Goal: Task Accomplishment & Management: Manage account settings

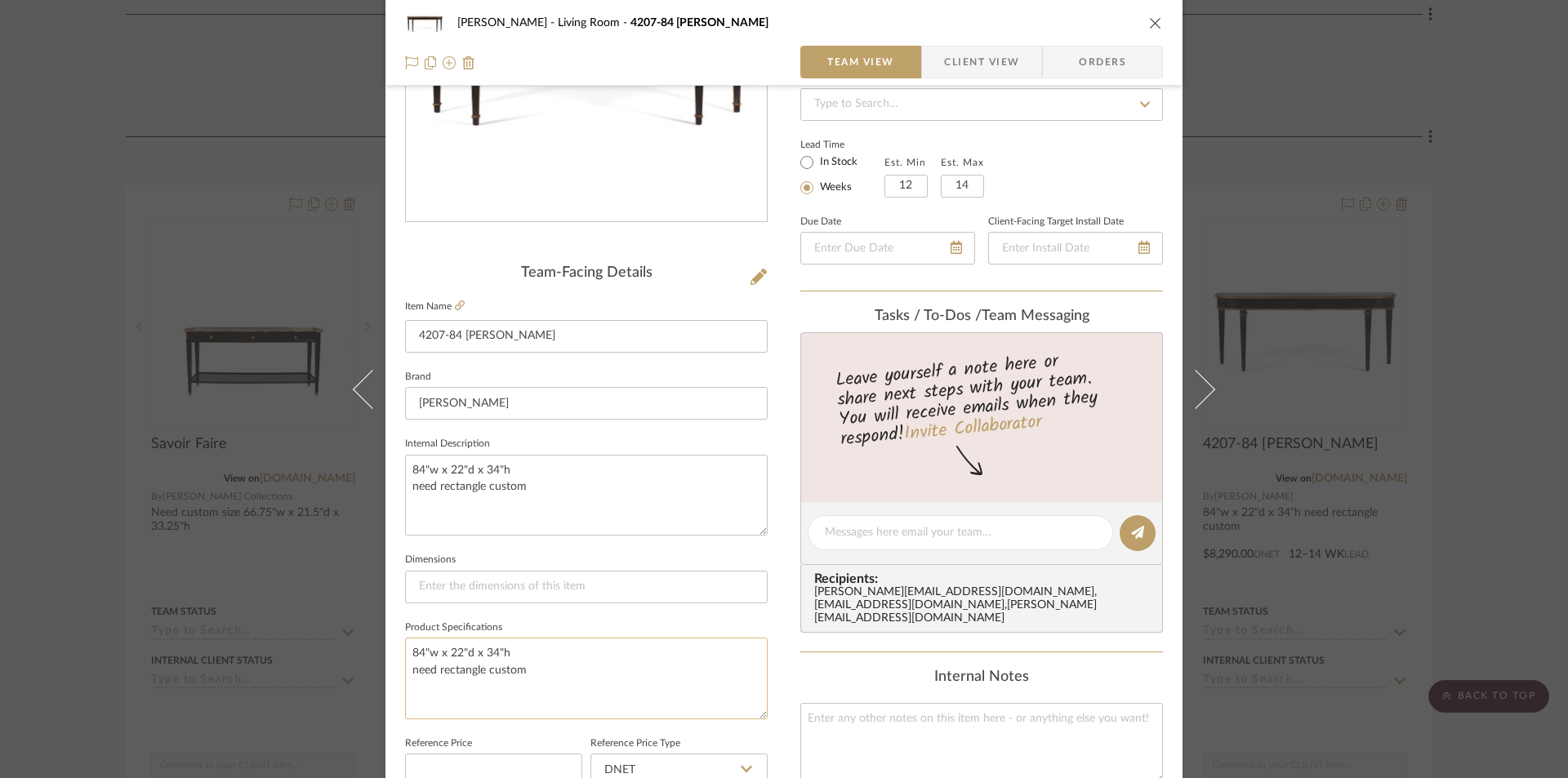
scroll to position [490, 0]
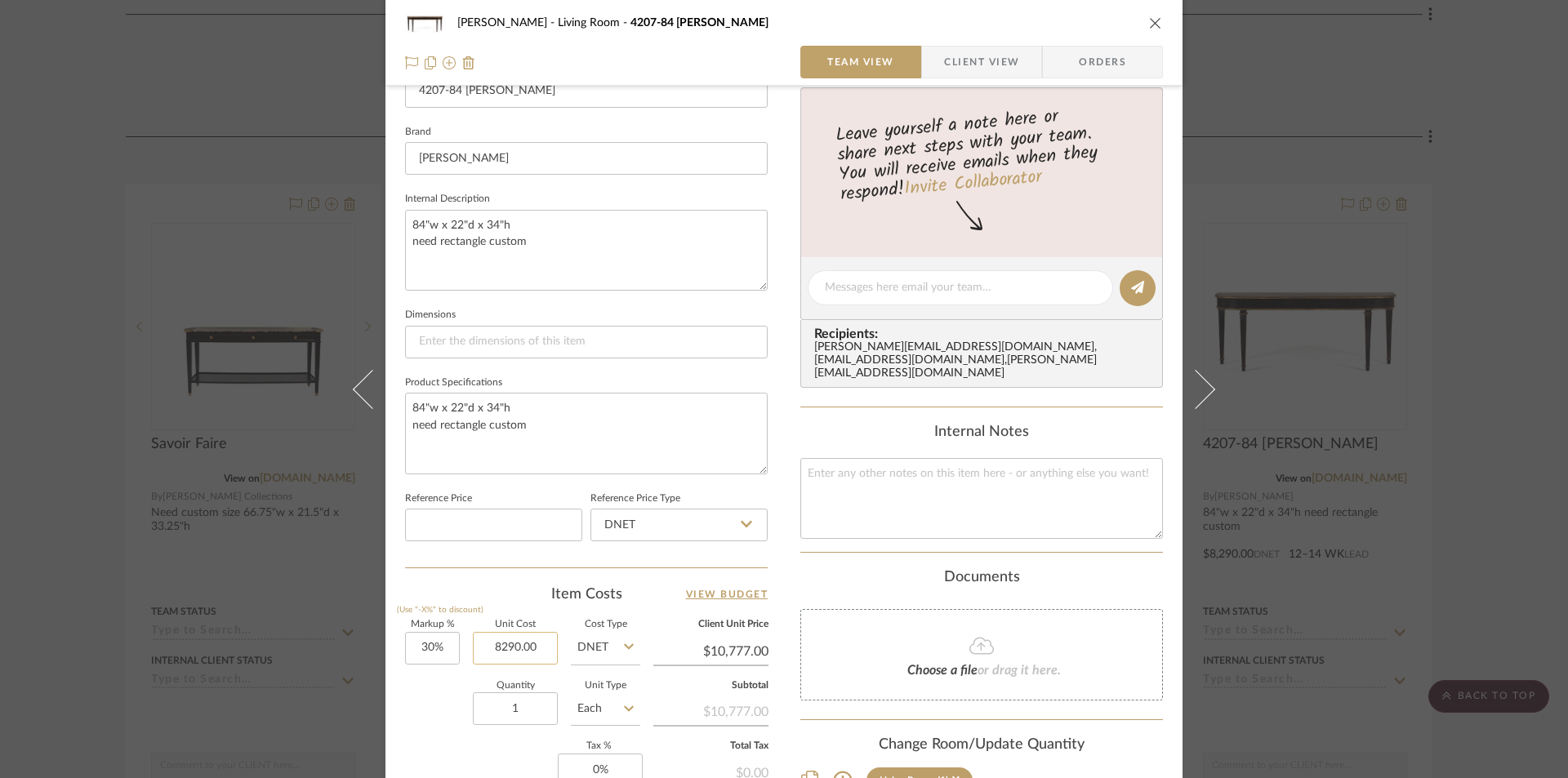
click at [537, 645] on input "8290.00" at bounding box center [515, 649] width 85 height 33
type input "$9,590.00"
click at [1102, 25] on div "[PERSON_NAME] Living Room 4207-84 [PERSON_NAME]" at bounding box center [797, 23] width 678 height 11
type input "$12,467.00"
click at [1149, 23] on icon "close" at bounding box center [1155, 23] width 13 height 13
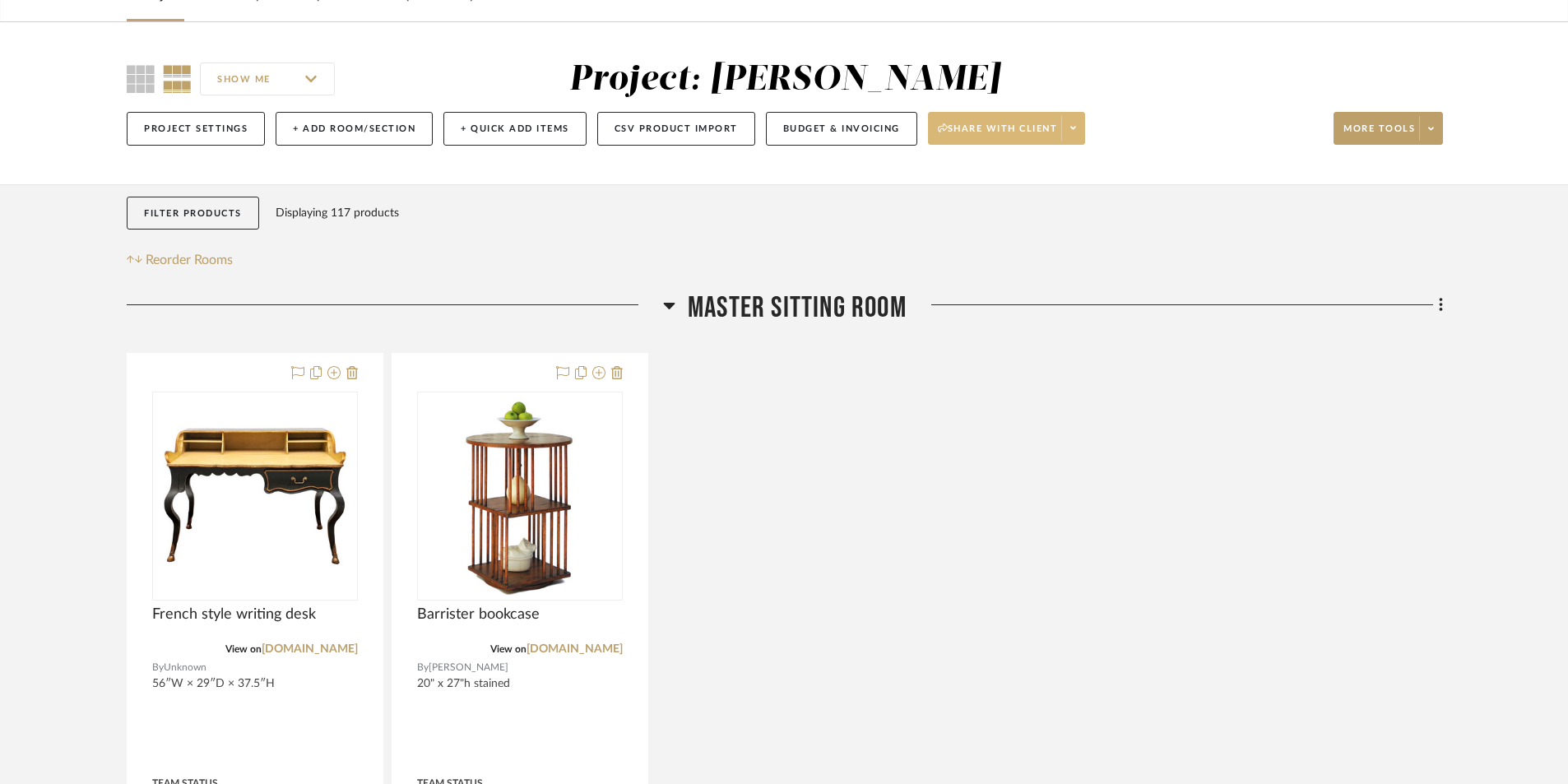
scroll to position [0, 0]
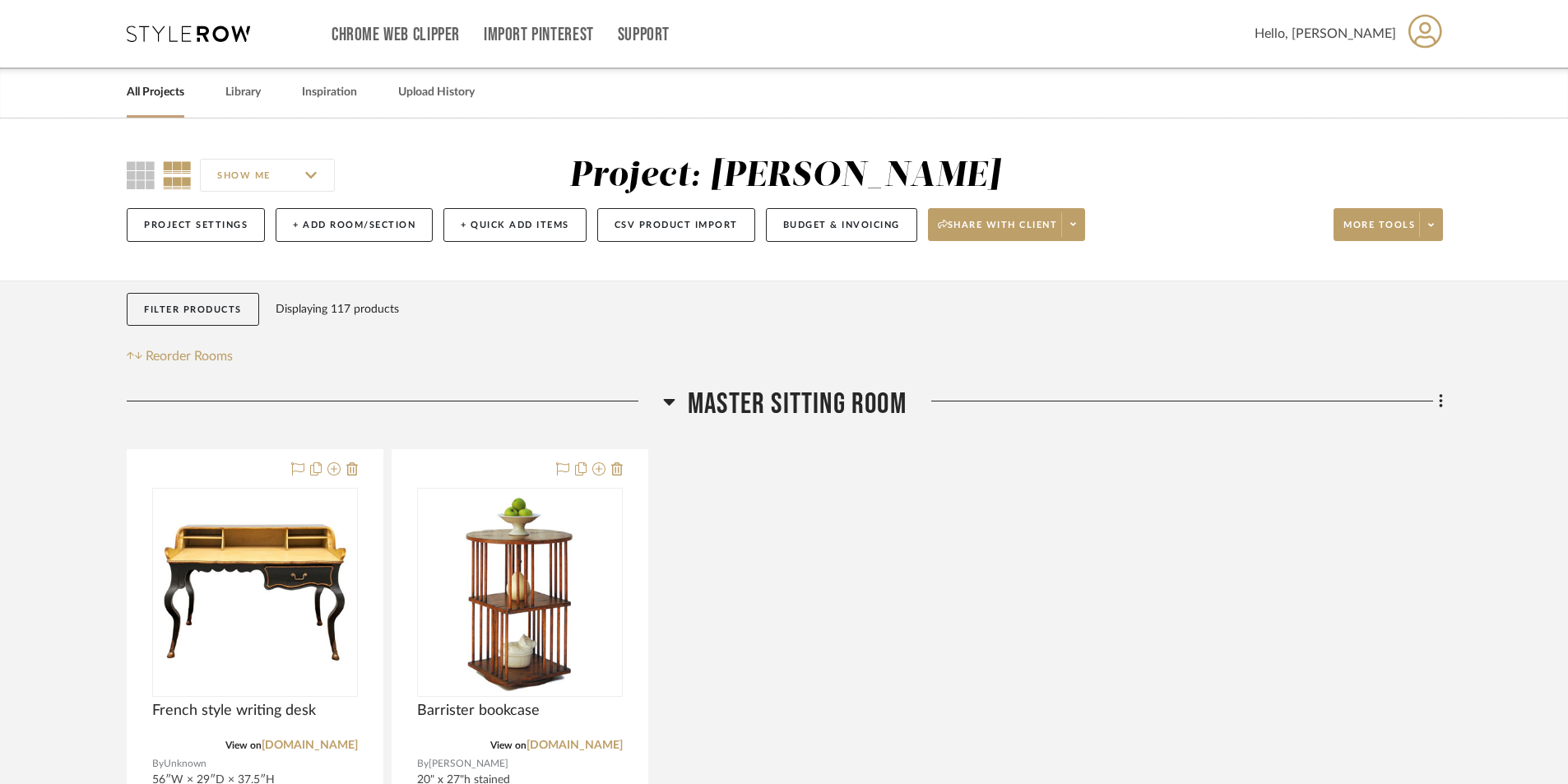
click at [178, 98] on link "All Projects" at bounding box center [156, 92] width 58 height 22
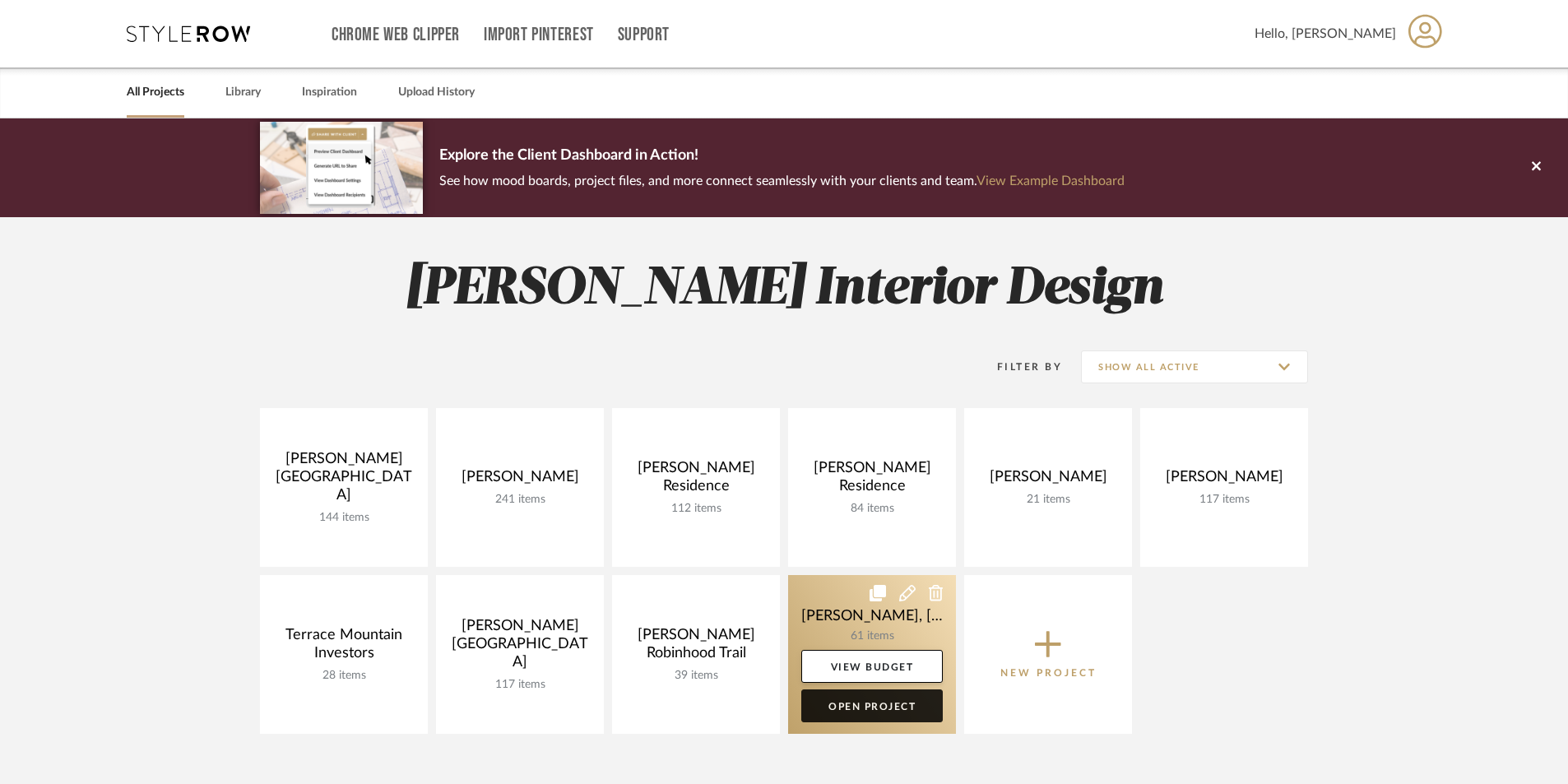
click at [822, 708] on link "Open Project" at bounding box center [872, 706] width 142 height 33
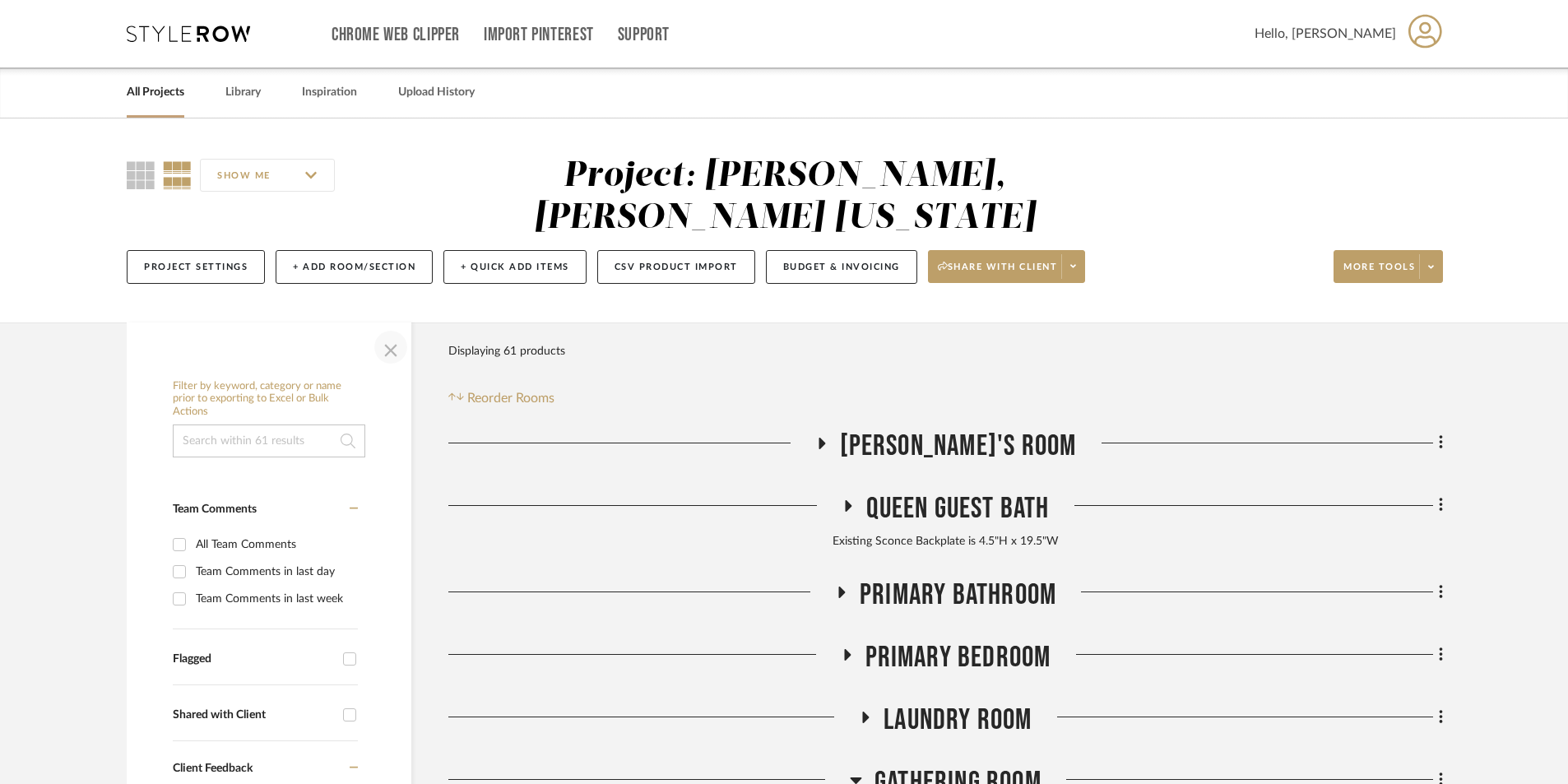
click at [378, 327] on span "button" at bounding box center [390, 346] width 39 height 39
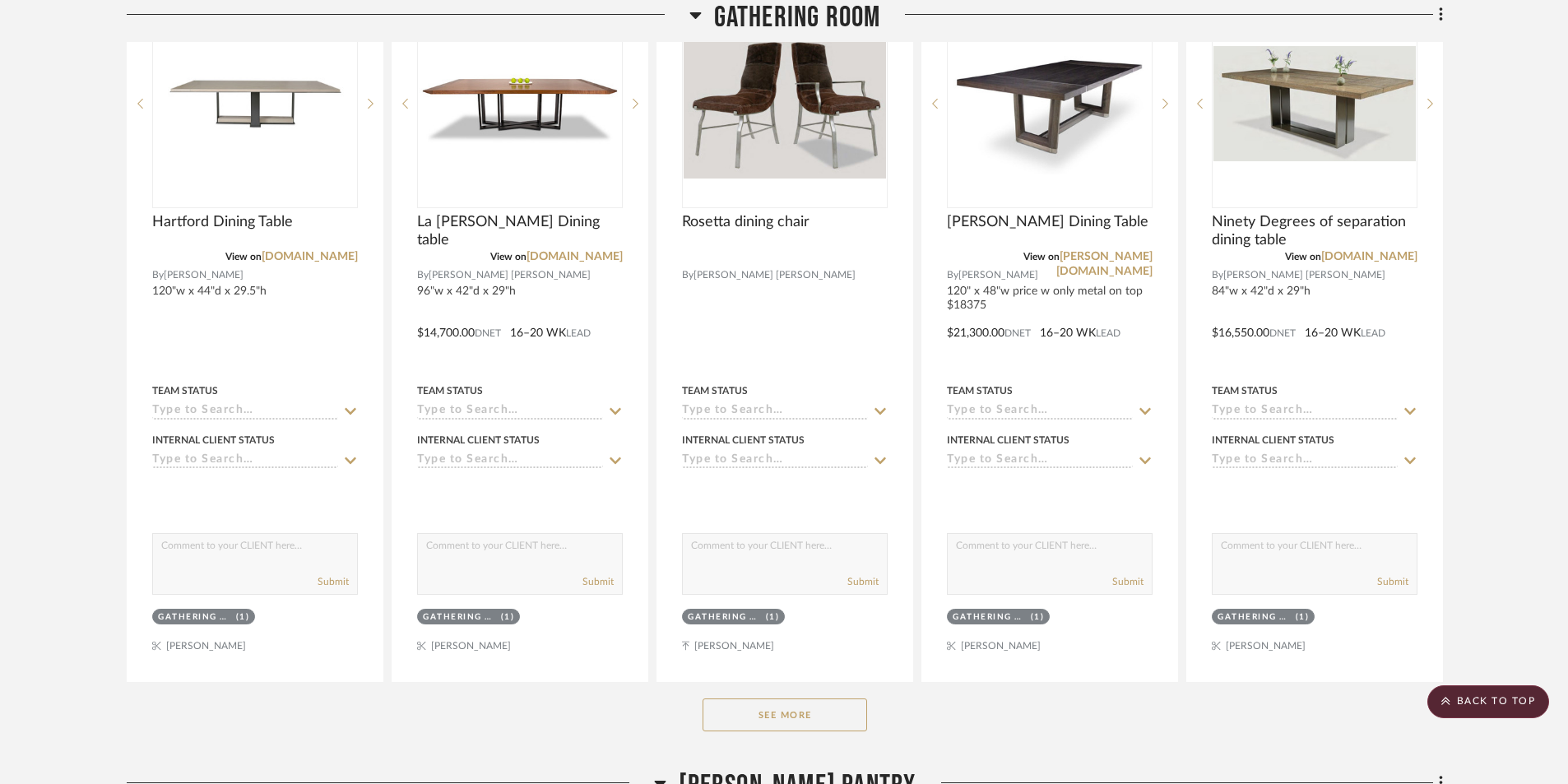
scroll to position [987, 0]
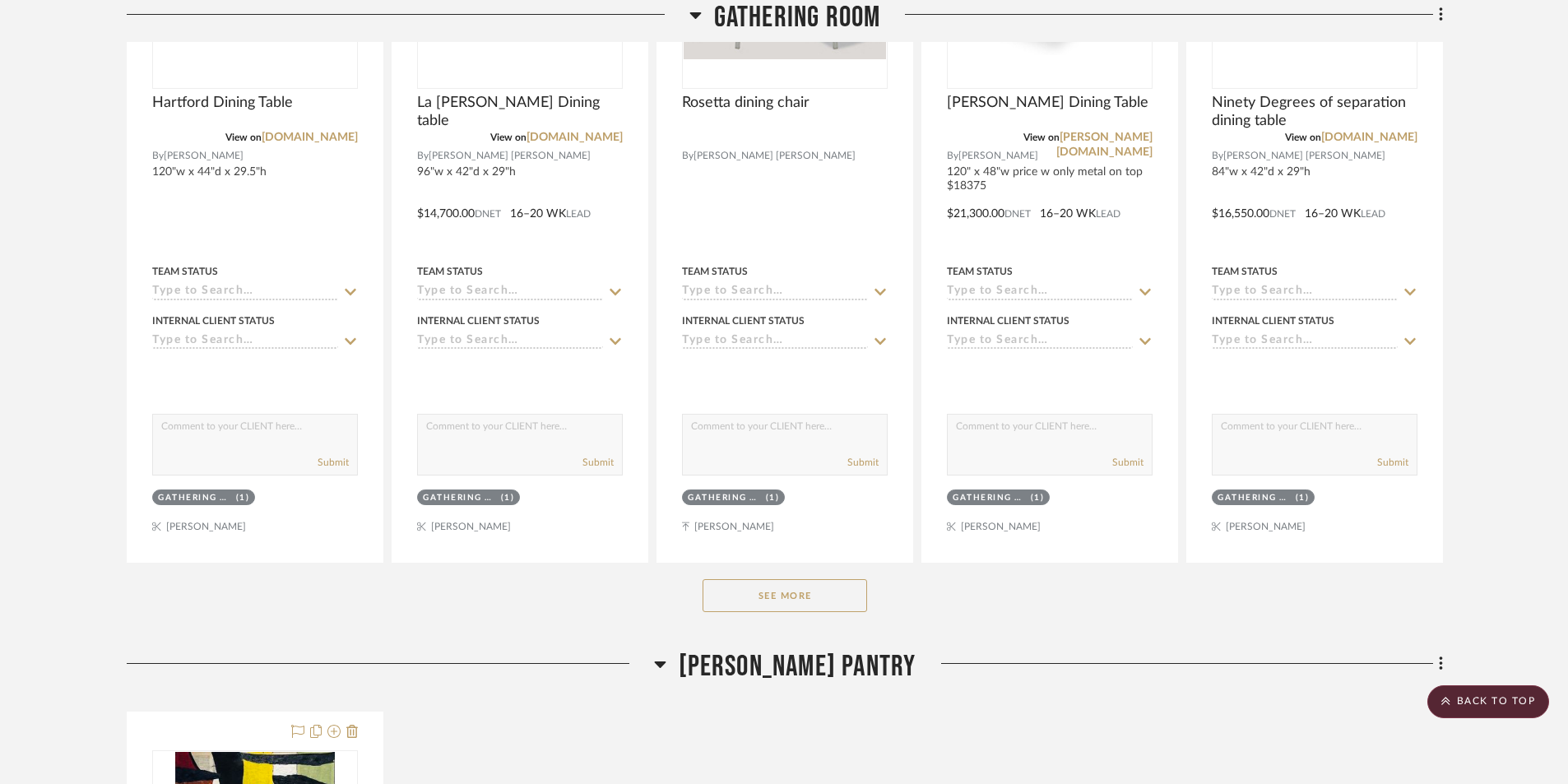
click at [750, 579] on button "See More" at bounding box center [785, 596] width 164 height 33
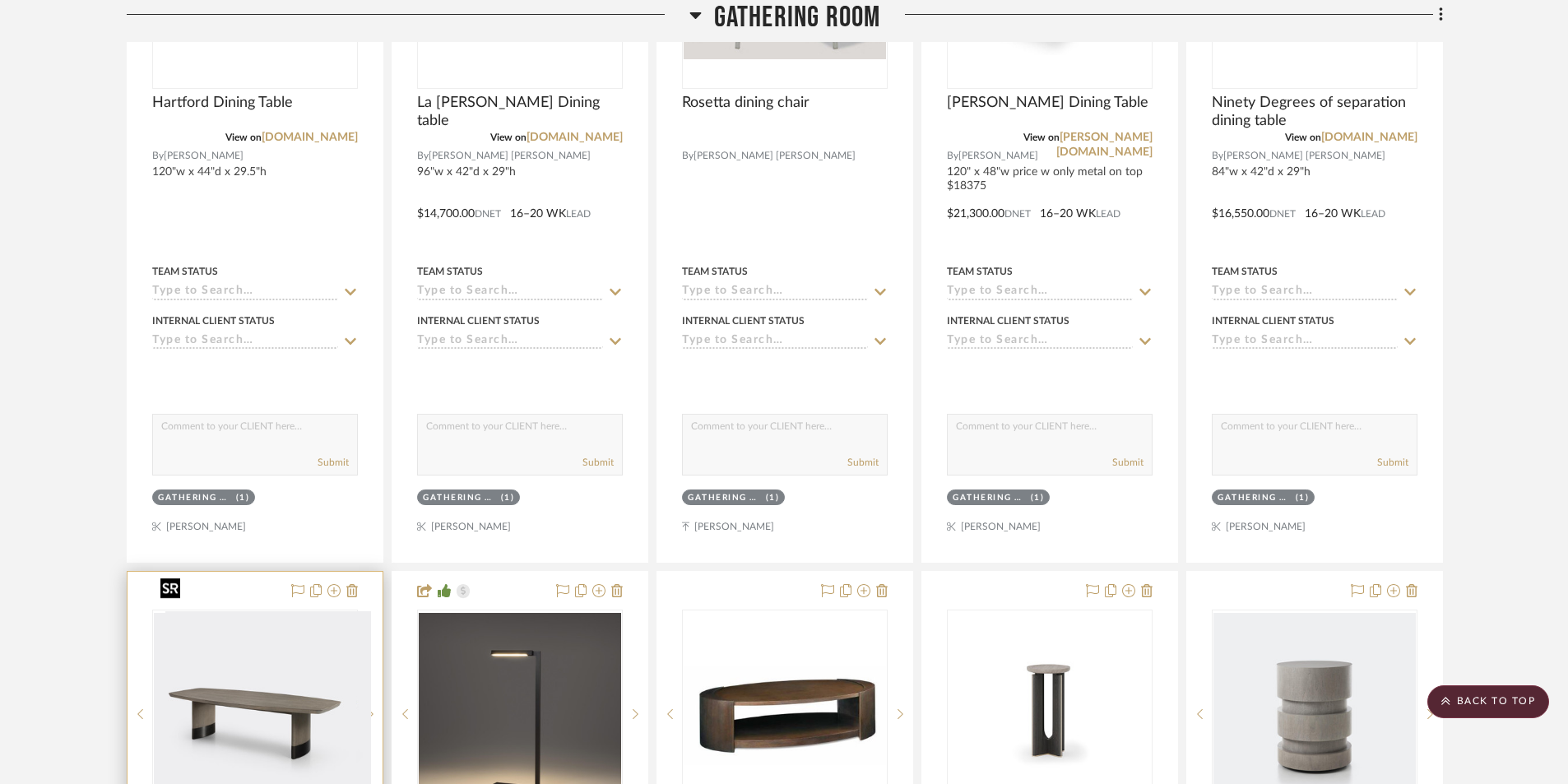
click at [326, 627] on img "0" at bounding box center [268, 714] width 206 height 206
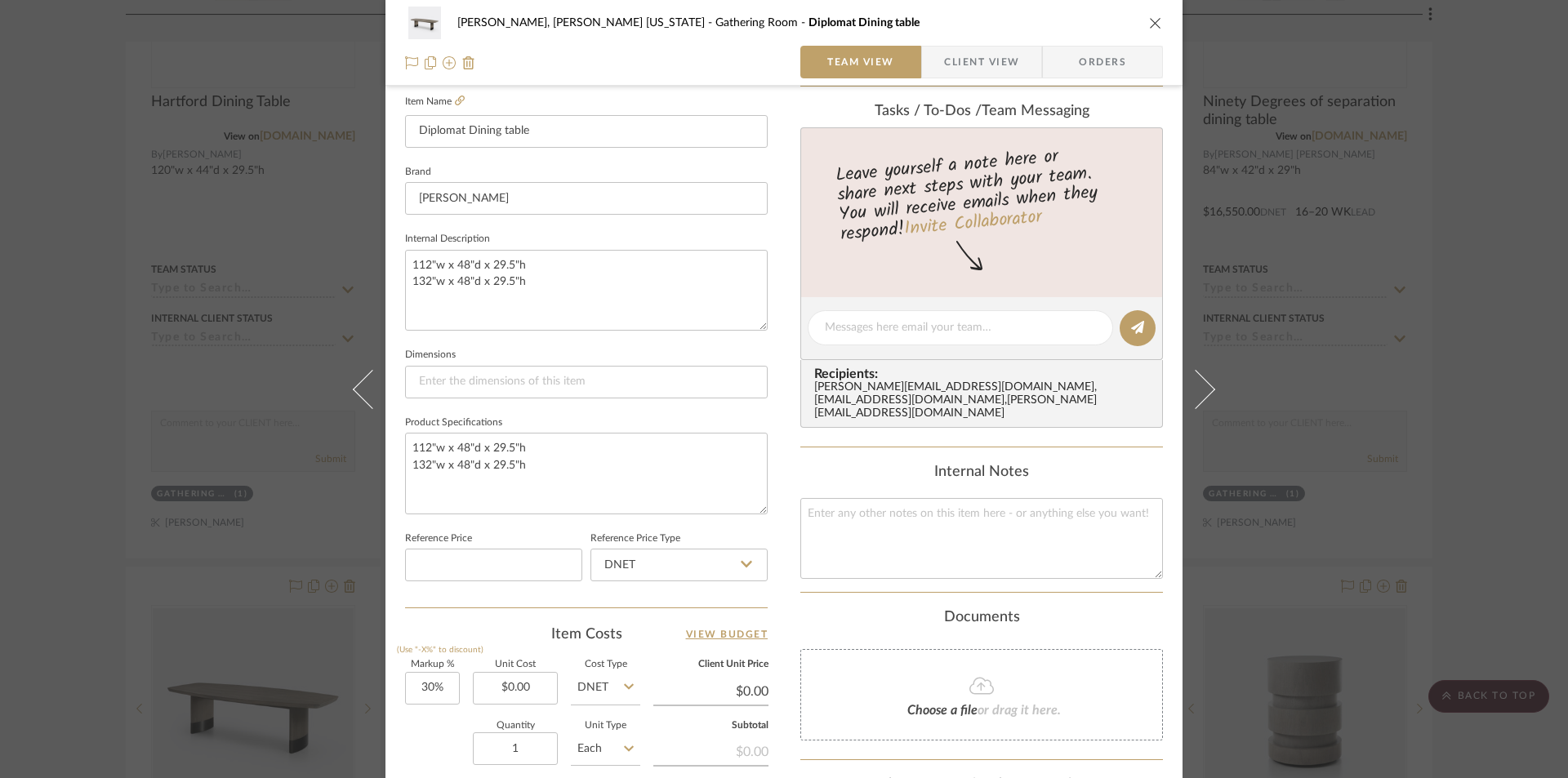
scroll to position [490, 0]
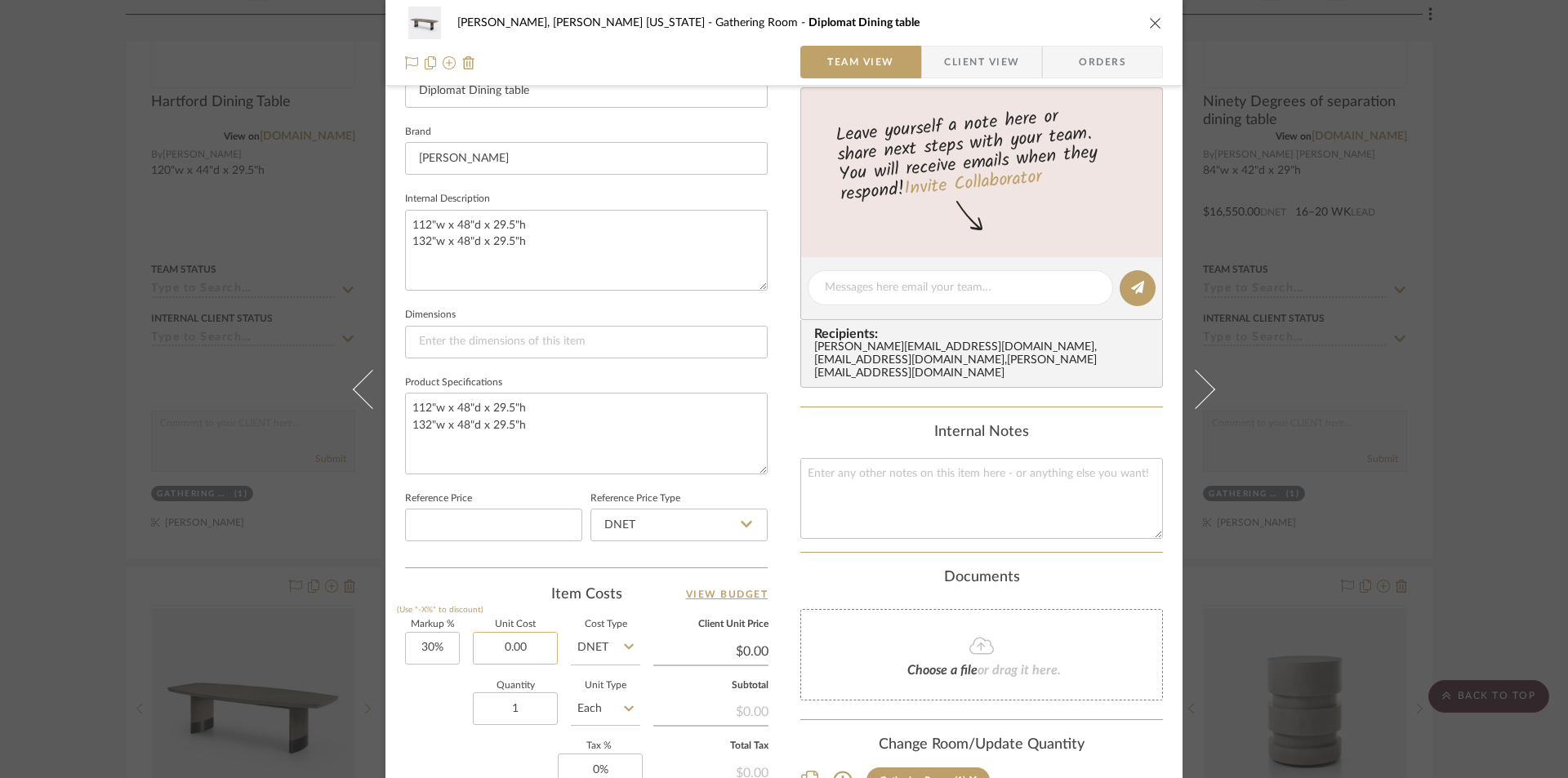
click at [540, 653] on input "0.00" at bounding box center [515, 649] width 85 height 33
type input "$30,450.00"
drag, startPoint x: 612, startPoint y: 683, endPoint x: 605, endPoint y: 682, distance: 7.1
click at [610, 683] on label "Unit Type" at bounding box center [605, 685] width 69 height 8
type input "$39,585.00"
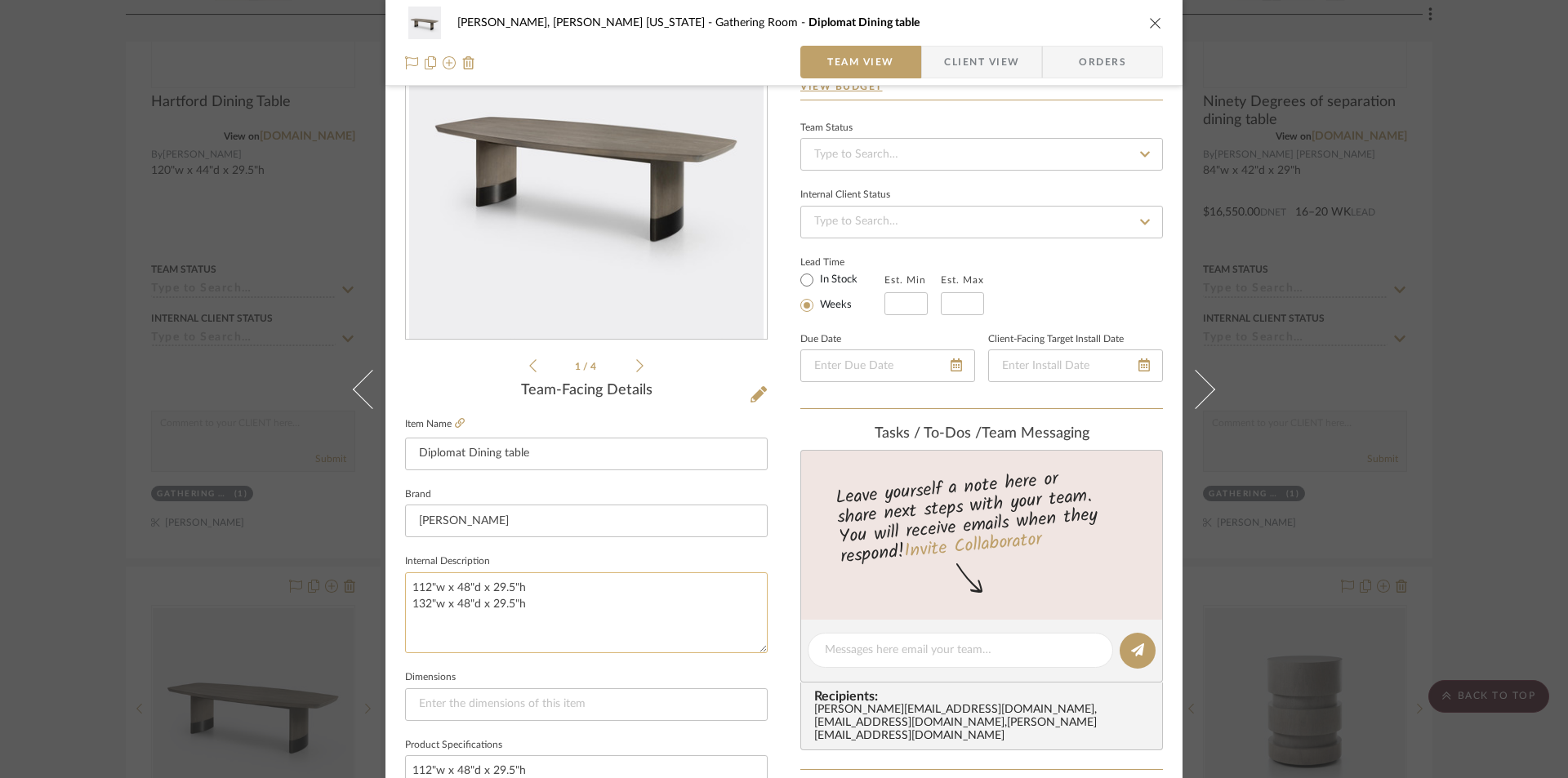
scroll to position [82, 0]
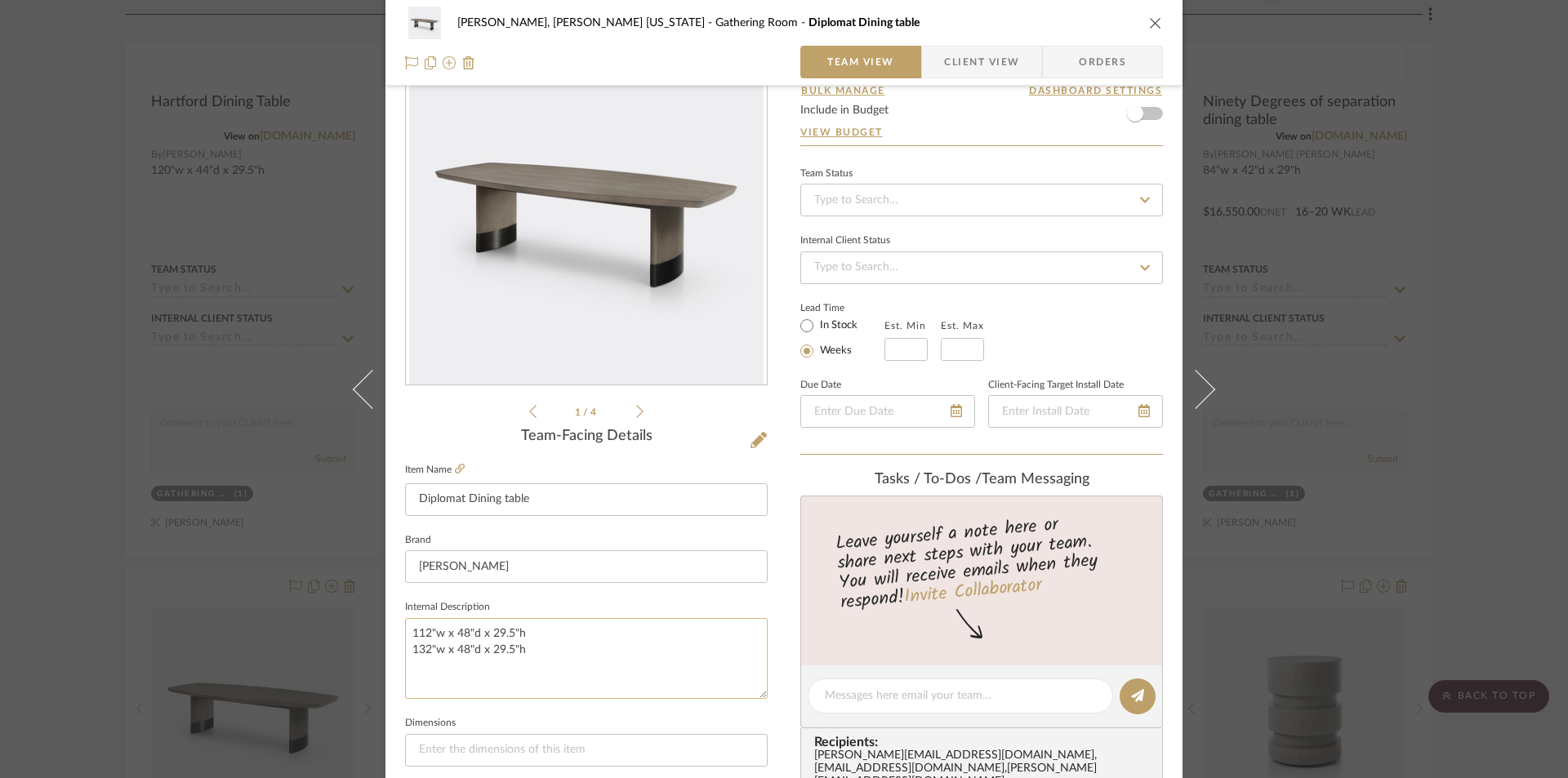
click at [449, 667] on textarea "112"w x 48"d x 29.5"h 132"w x 48"d x 29.5"h" at bounding box center [586, 658] width 362 height 81
click at [543, 647] on textarea "112"w x 48"d x 29.5"h 132"w x 48"d x 29.5"h" at bounding box center [586, 658] width 362 height 81
drag, startPoint x: 407, startPoint y: 669, endPoint x: 619, endPoint y: 668, distance: 212.0
click at [619, 668] on textarea "112"w x 48"d x 29.5"h 132"w x 48"d x 29.5"h same price for oak/walnut priced 12…" at bounding box center [586, 658] width 362 height 81
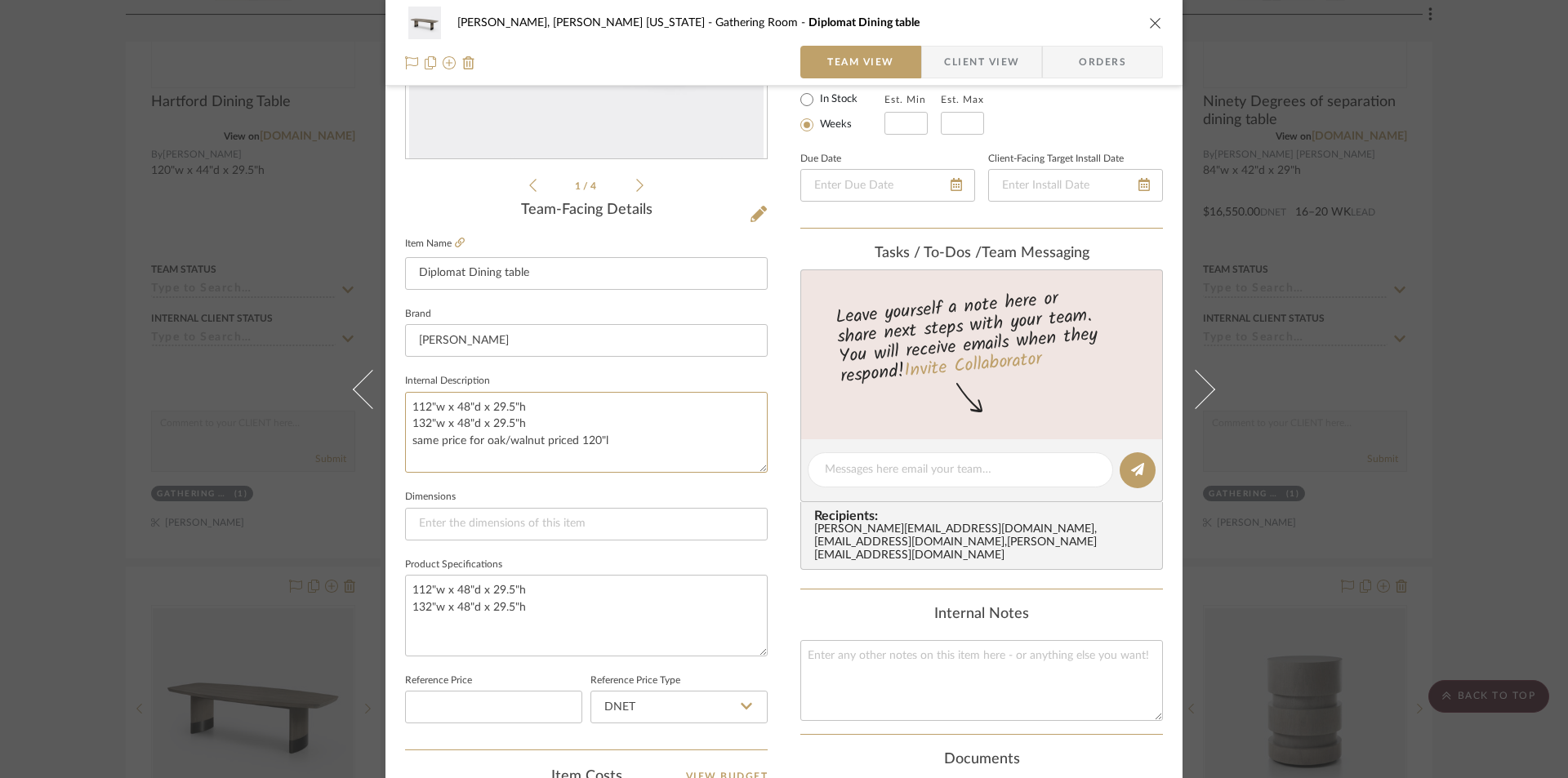
scroll to position [326, 0]
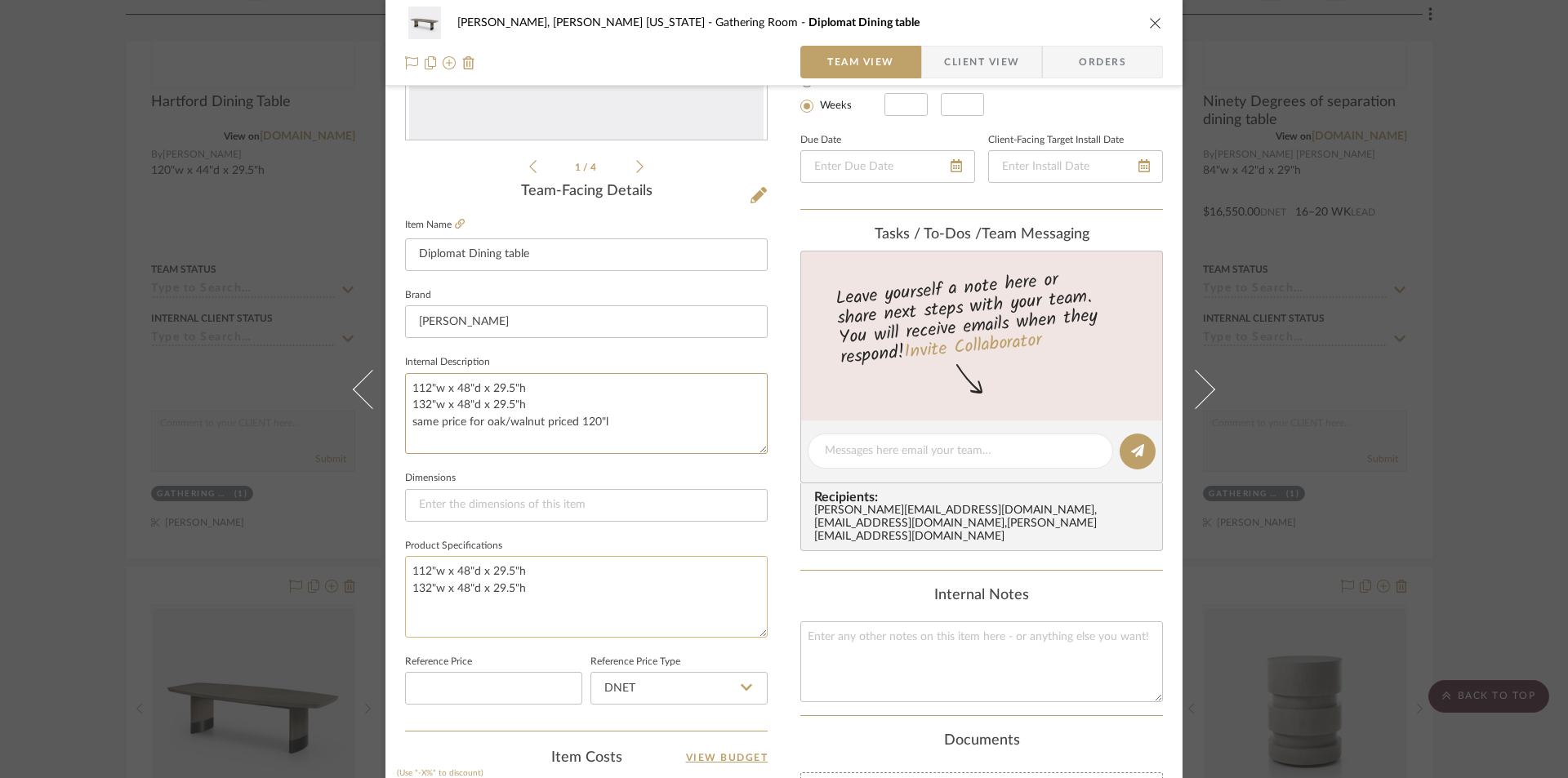
type textarea "112"w x 48"d x 29.5"h 132"w x 48"d x 29.5"h same price for oak/walnut priced 12…"
click at [447, 608] on textarea "112"w x 48"d x 29.5"h 132"w x 48"d x 29.5"h" at bounding box center [586, 596] width 362 height 81
click at [530, 586] on textarea "112"w x 48"d x 29.5"h 132"w x 48"d x 29.5"h" at bounding box center [586, 596] width 362 height 81
paste textarea "same price for oak/walnut priced 120"l"
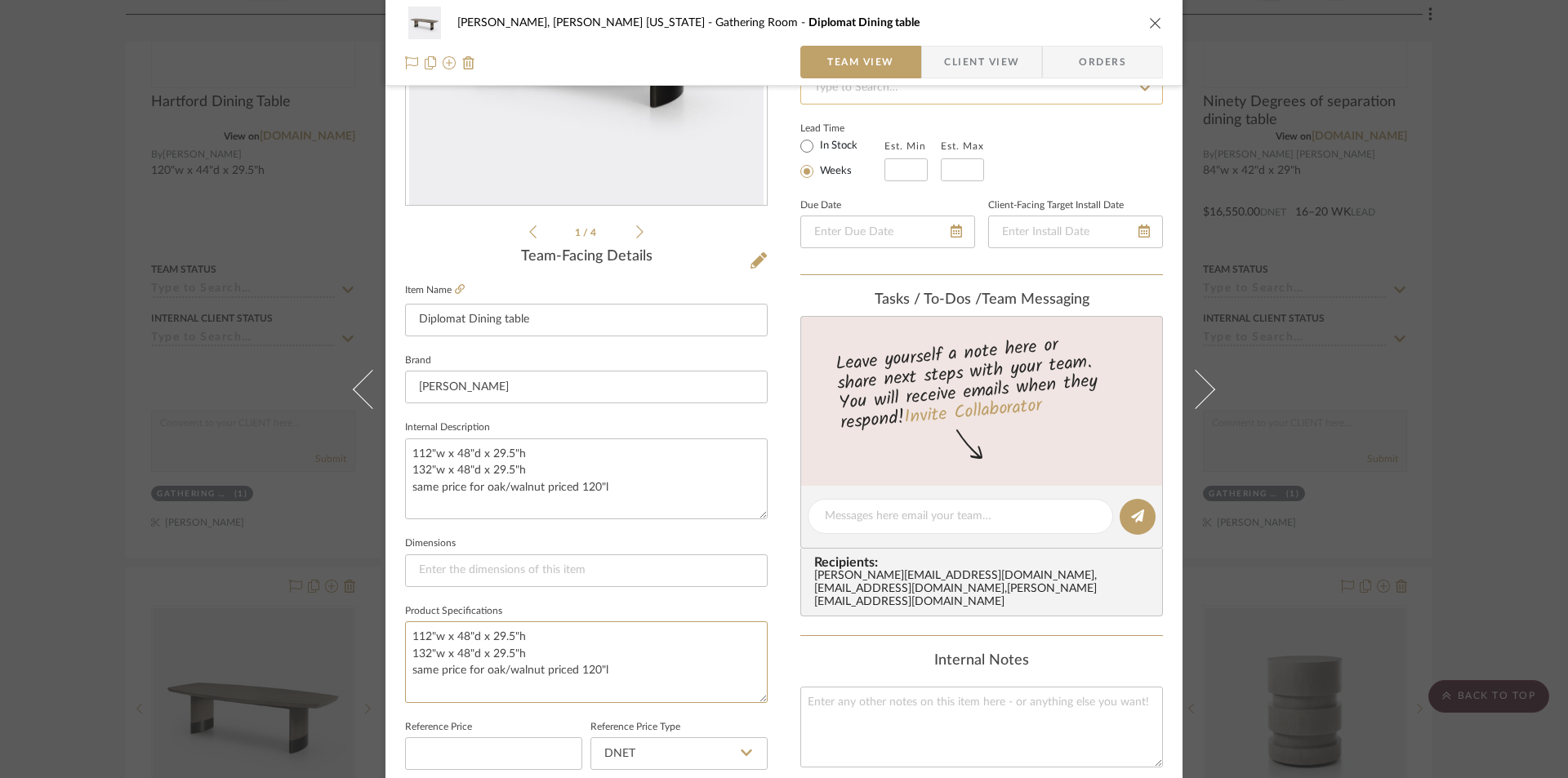
scroll to position [0, 0]
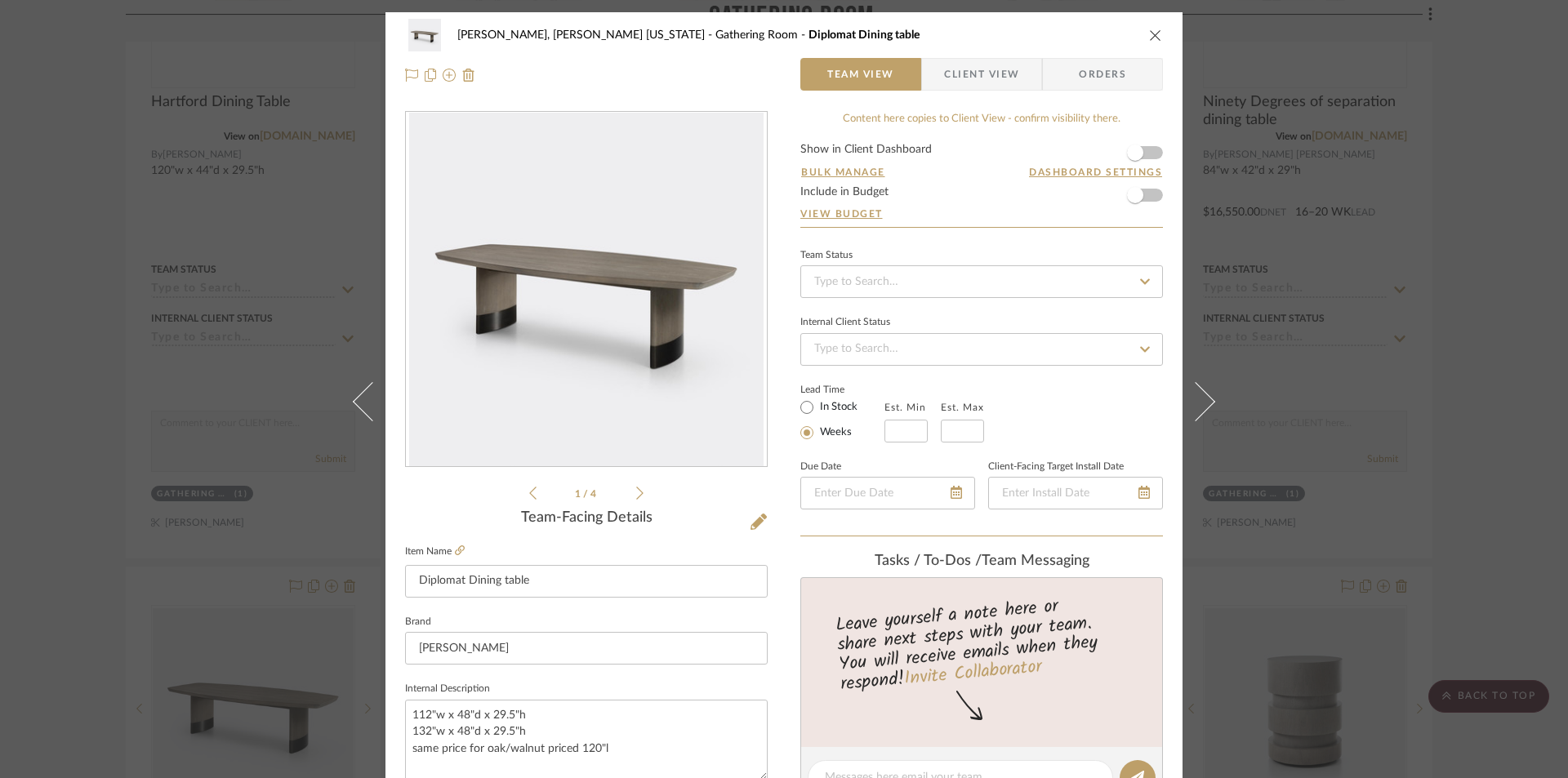
type textarea "112"w x 48"d x 29.5"h 132"w x 48"d x 29.5"h same price for oak/walnut priced 12…"
click at [1154, 34] on icon "close" at bounding box center [1155, 35] width 13 height 13
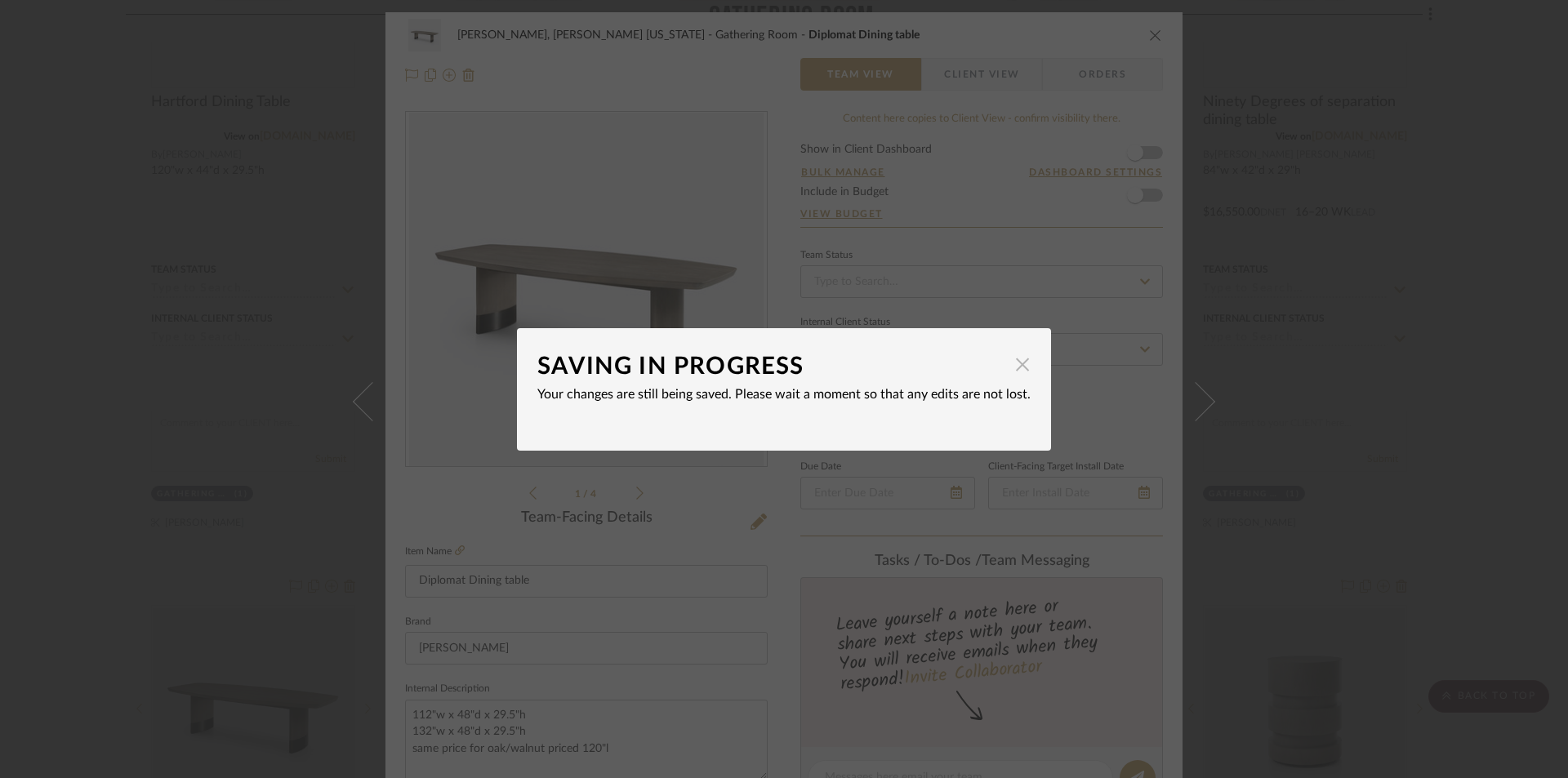
drag, startPoint x: 1016, startPoint y: 366, endPoint x: 1018, endPoint y: 356, distance: 10.2
click at [1018, 359] on span "button" at bounding box center [1022, 365] width 33 height 33
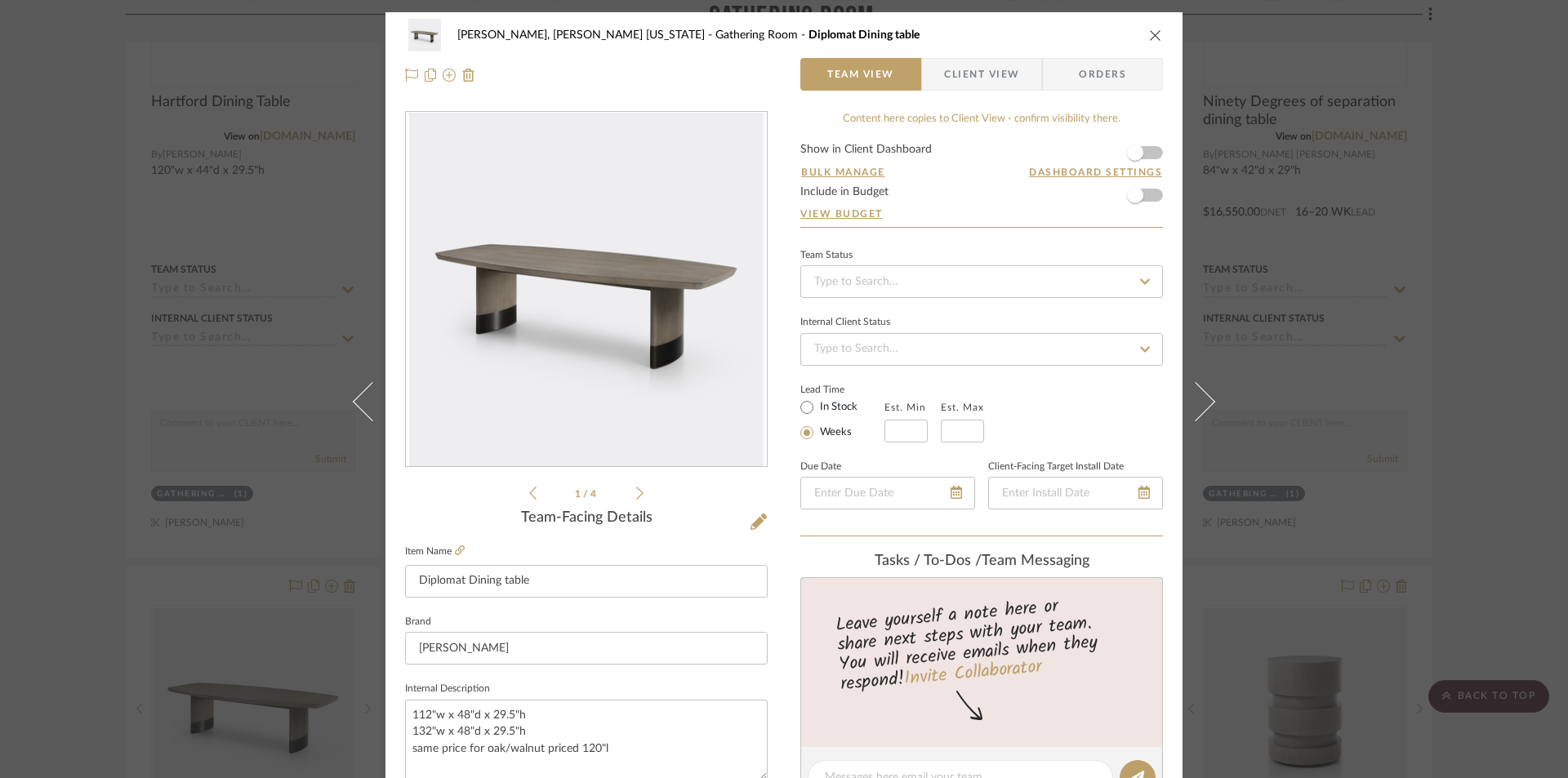
click at [1149, 34] on icon "close" at bounding box center [1155, 35] width 13 height 13
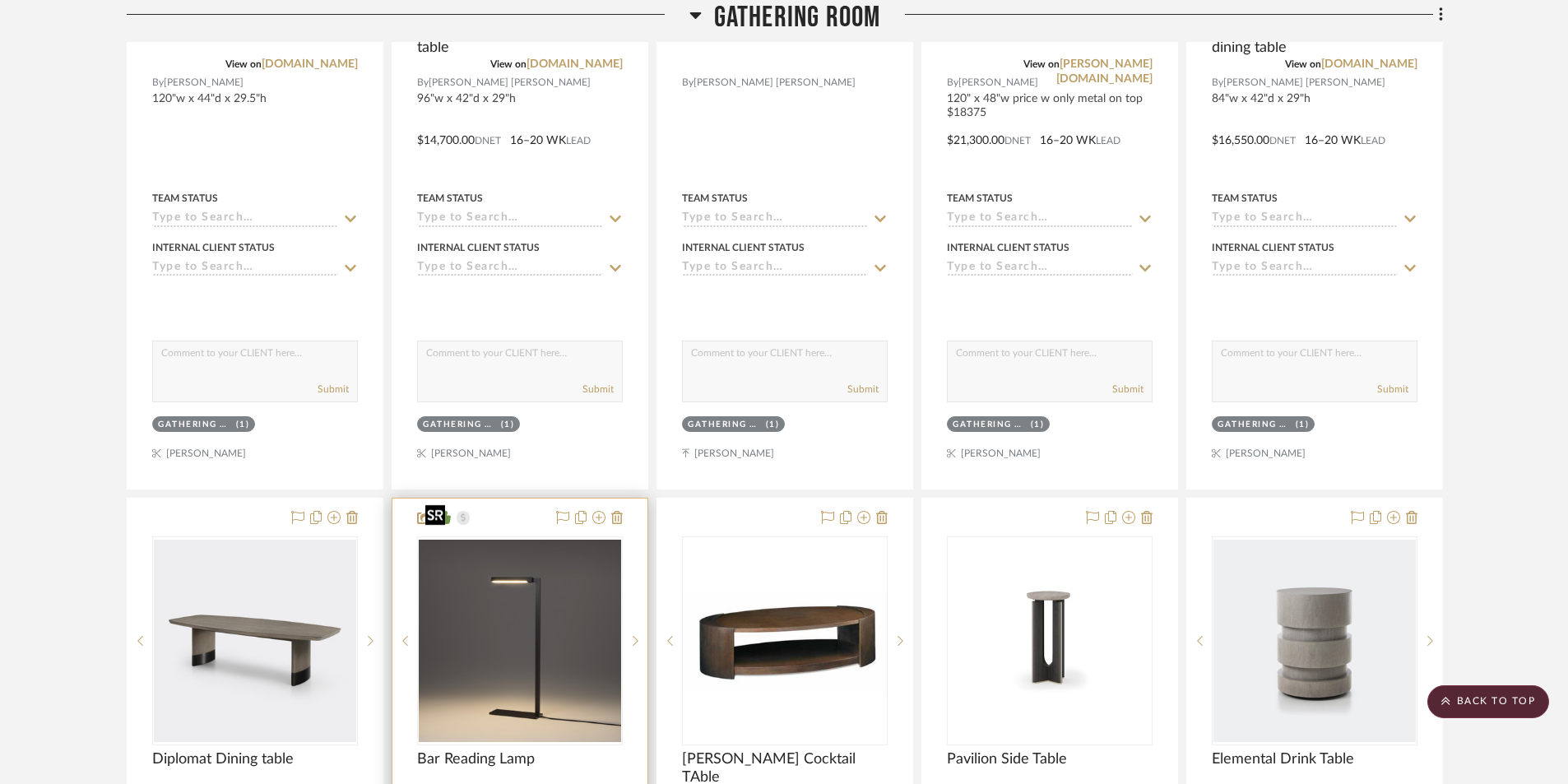
scroll to position [1152, 0]
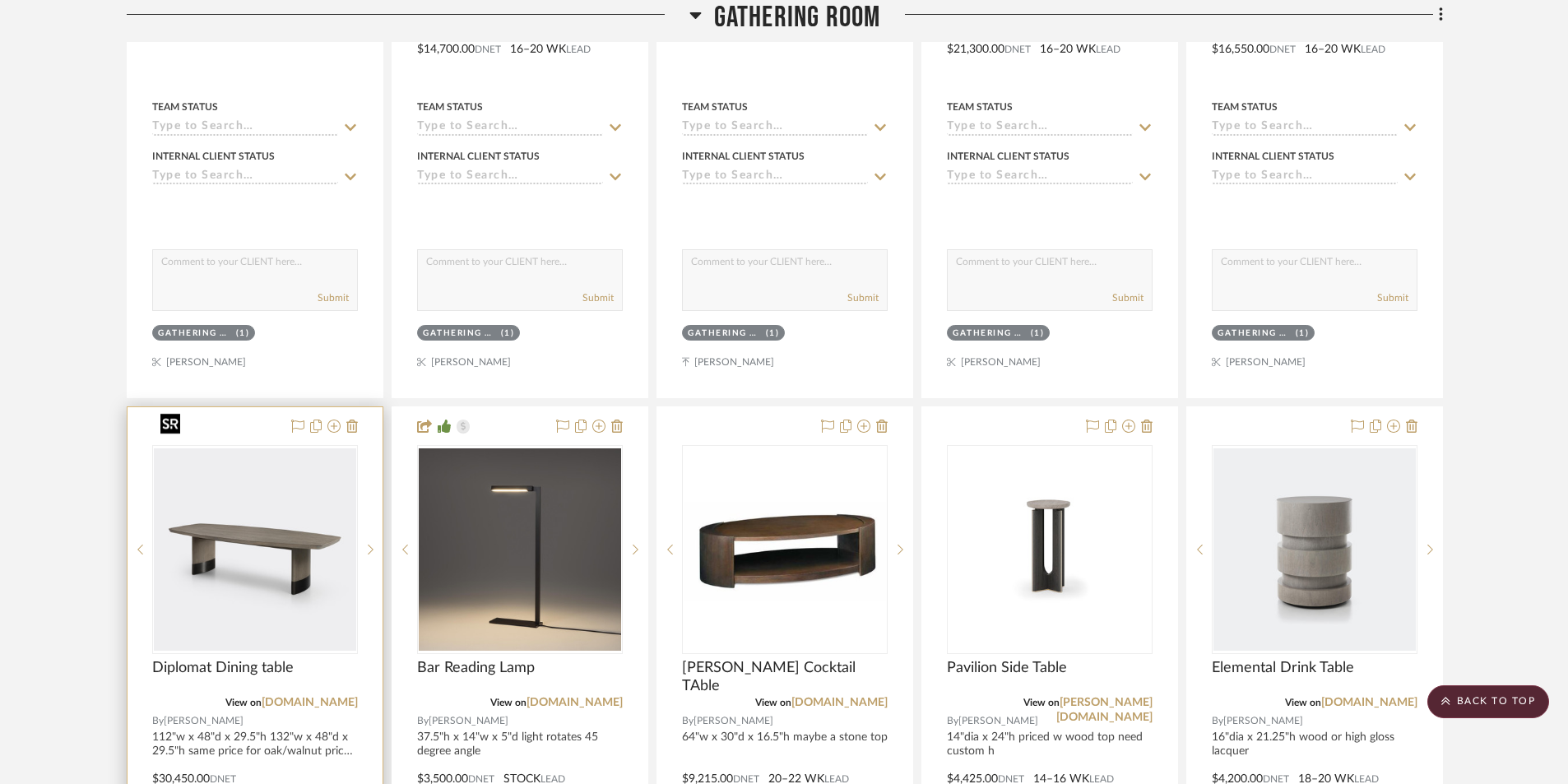
click at [201, 584] on img "0" at bounding box center [255, 549] width 202 height 202
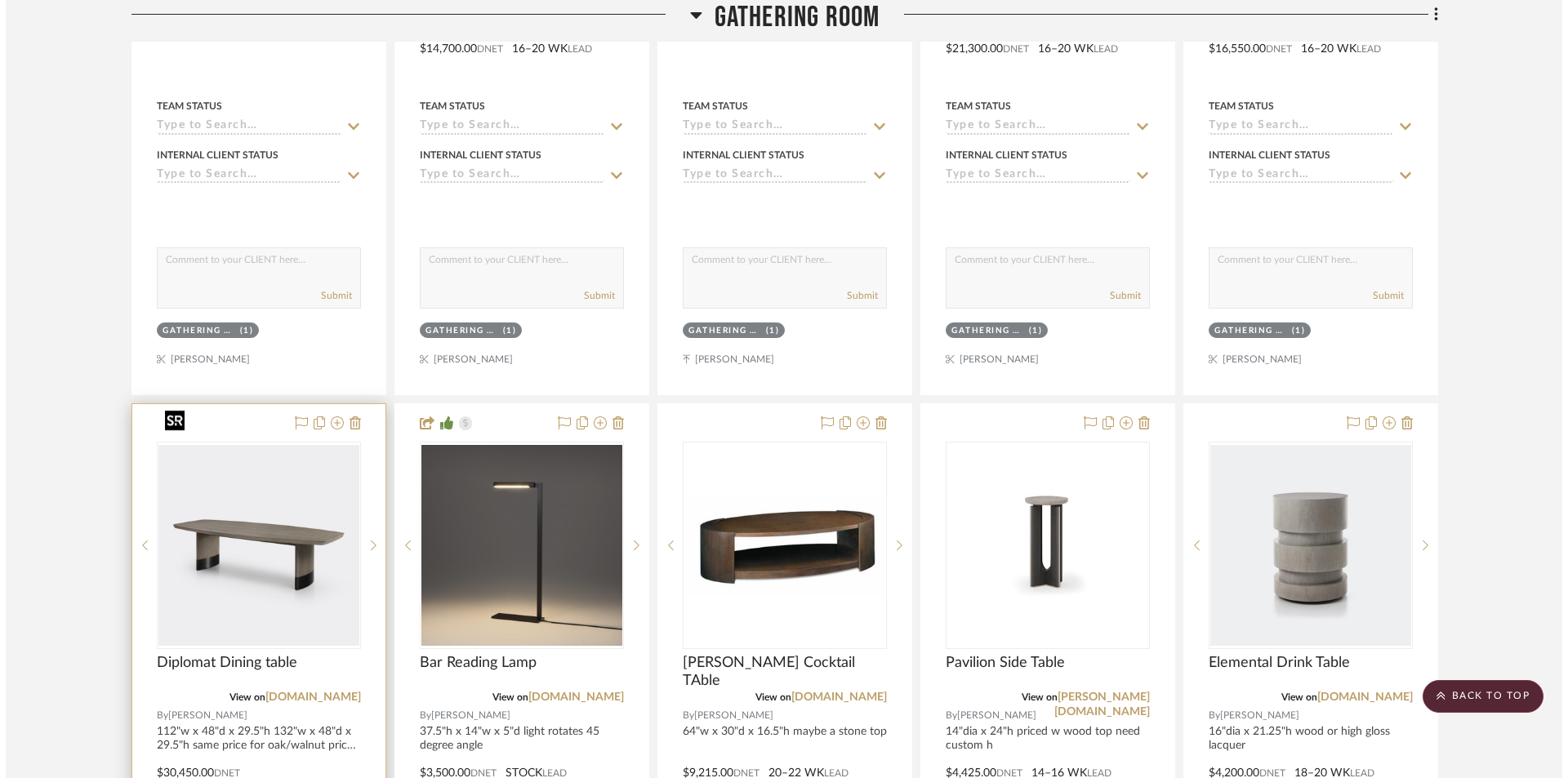
scroll to position [0, 0]
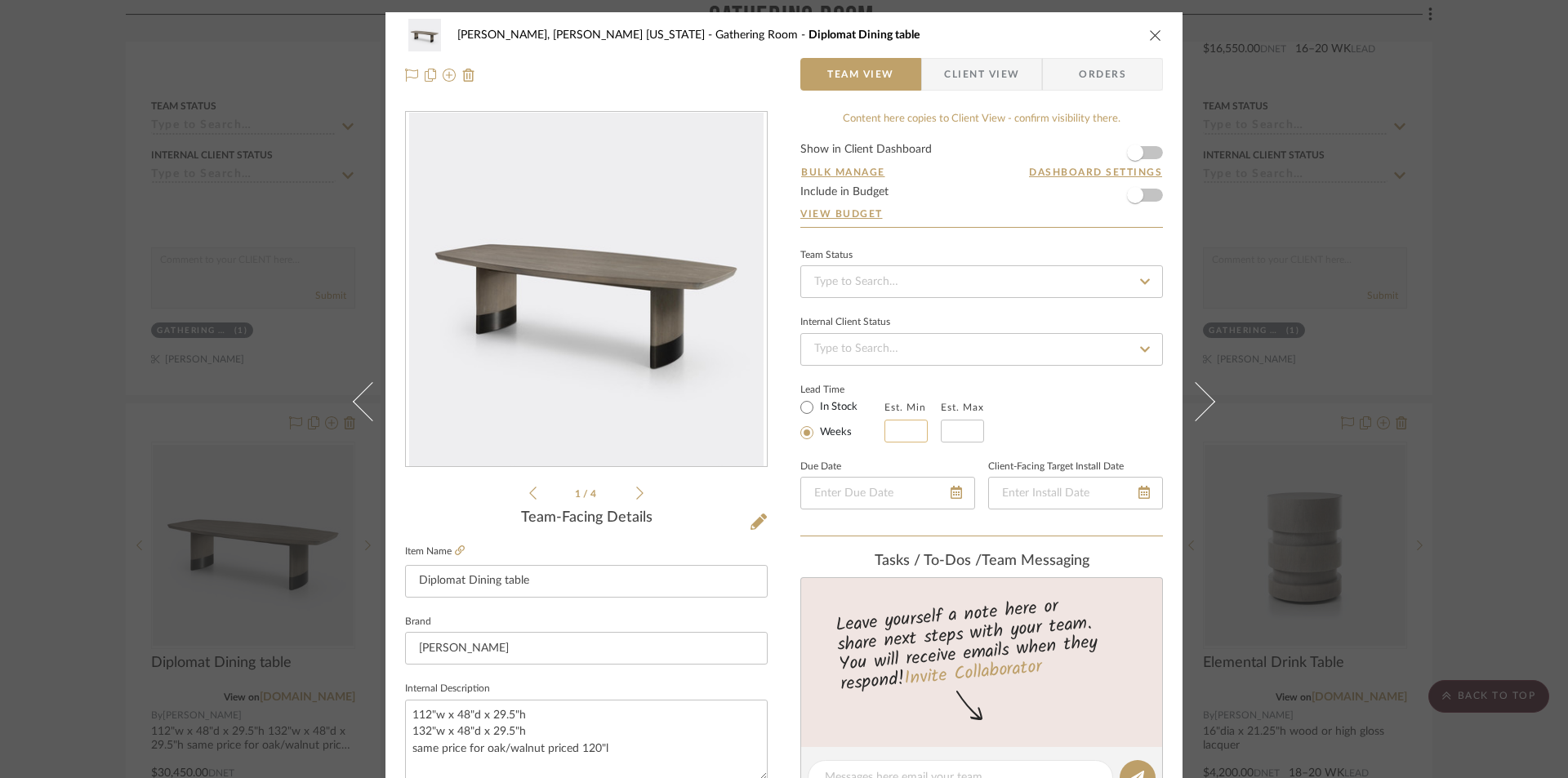
click at [897, 438] on input "text" at bounding box center [906, 431] width 43 height 23
type input "22"
click at [973, 432] on input "text" at bounding box center [963, 431] width 43 height 23
type input "24"
click at [1100, 444] on div "Team Status Internal Client Status Lead Time In Stock Weeks Est. Min 22 Est. Ma…" at bounding box center [981, 391] width 362 height 293
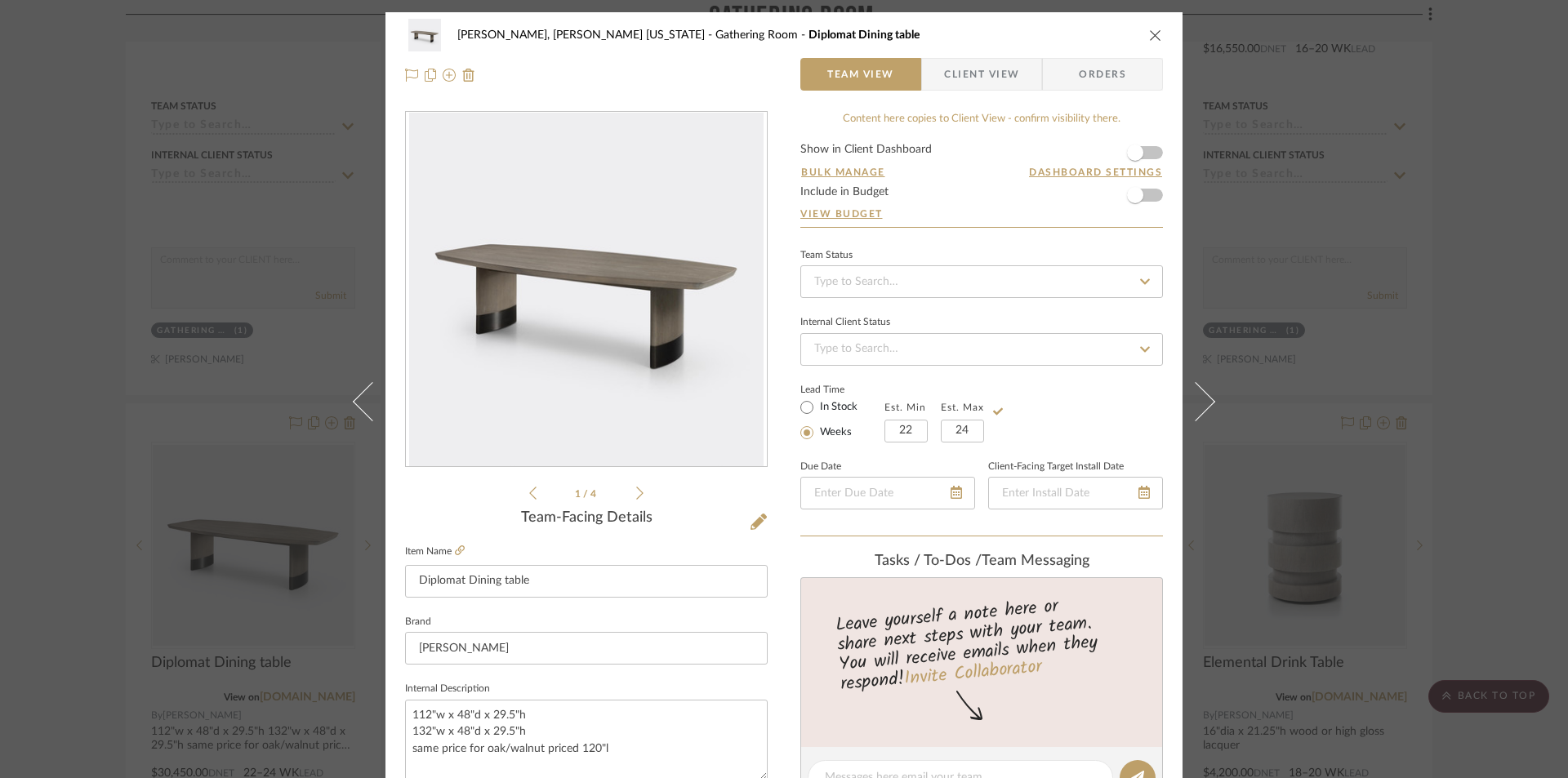
click at [1149, 36] on icon "close" at bounding box center [1155, 35] width 13 height 13
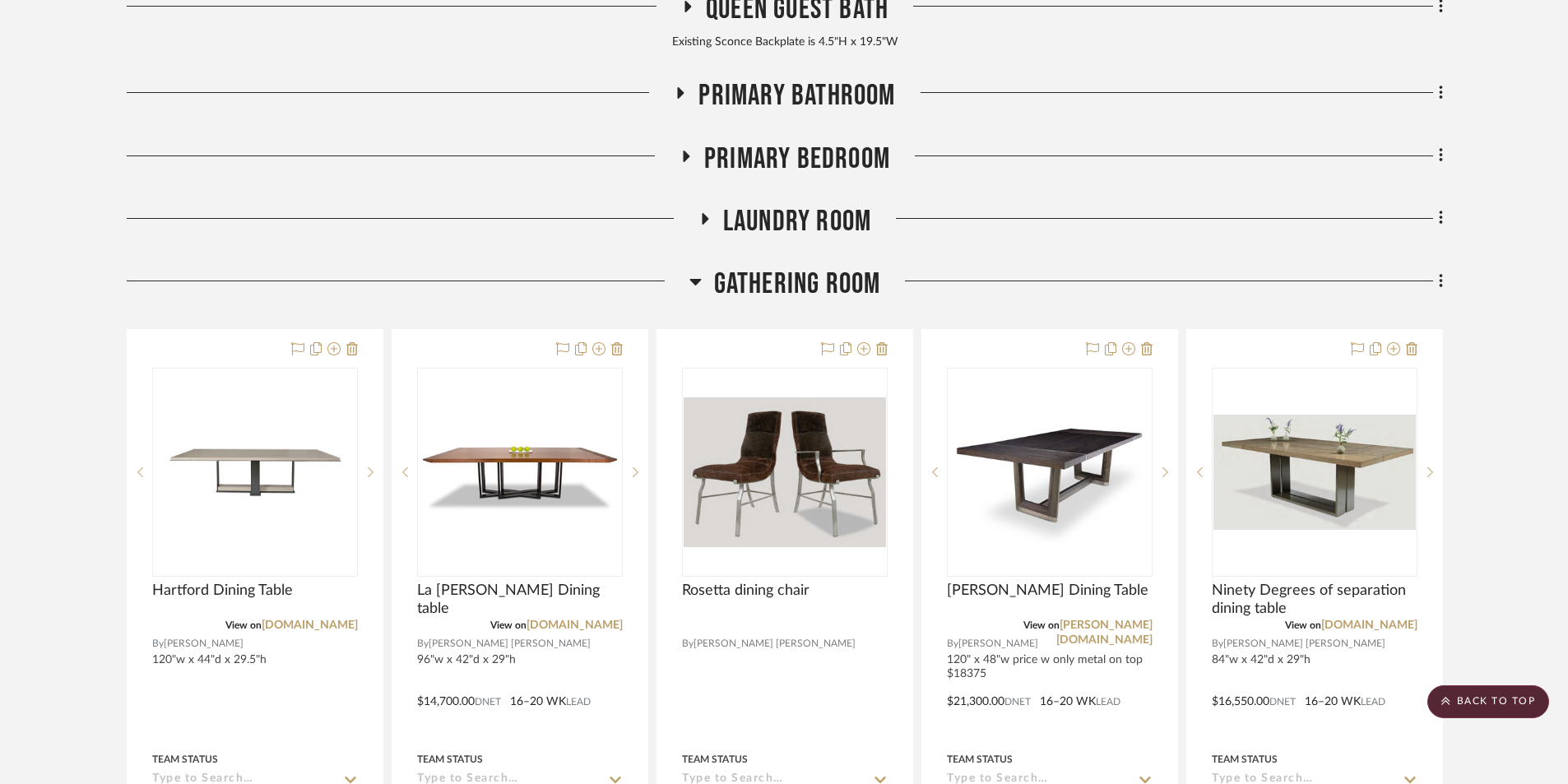
scroll to position [494, 0]
